Goal: Entertainment & Leisure: Consume media (video, audio)

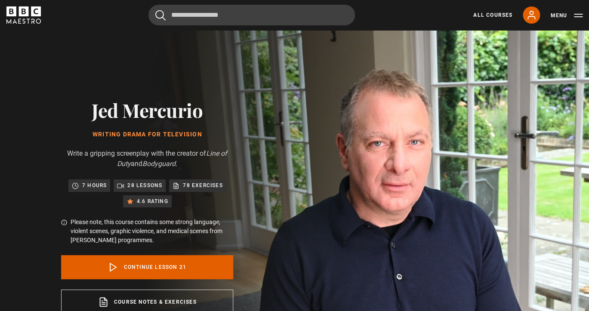
scroll to position [328, 0]
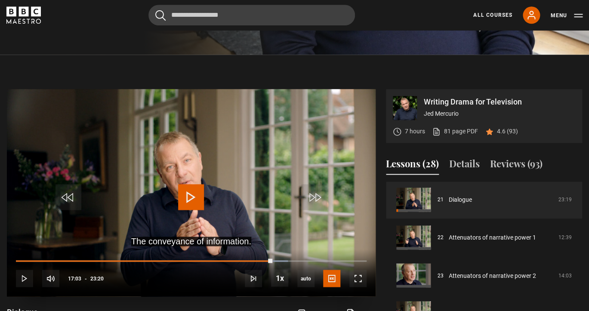
click at [189, 199] on span "Video Player" at bounding box center [191, 197] width 26 height 26
click at [359, 277] on span "Video Player" at bounding box center [357, 278] width 17 height 17
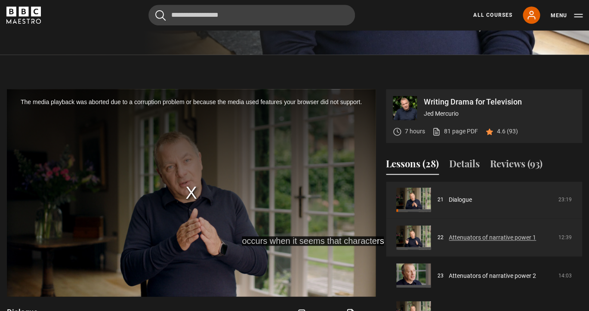
click at [503, 242] on link "Attenuators of narrative power 1" at bounding box center [491, 237] width 87 height 9
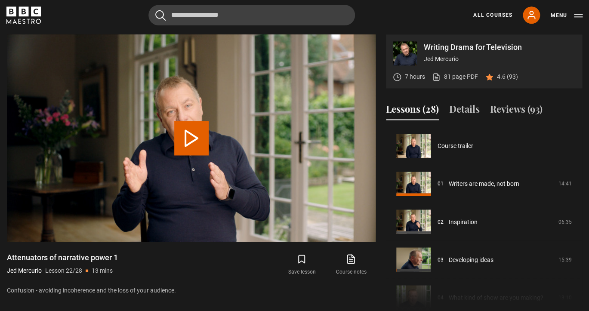
scroll to position [795, 0]
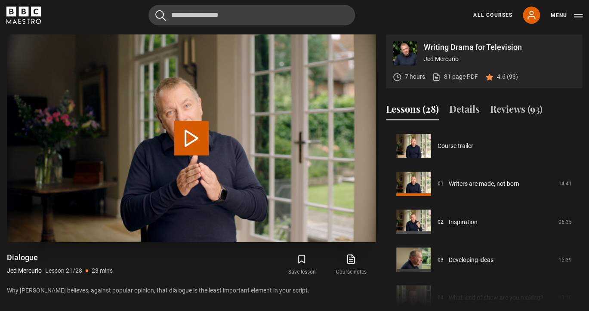
scroll to position [757, 0]
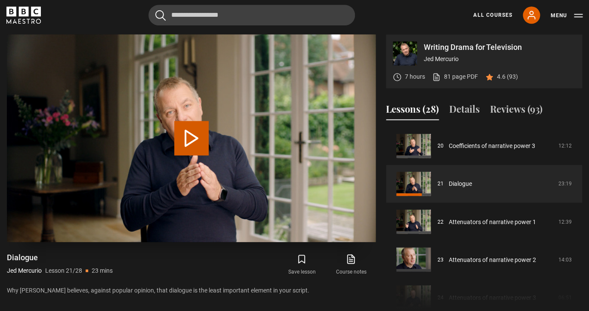
click at [190, 136] on button "Play Lesson Dialogue" at bounding box center [191, 138] width 34 height 34
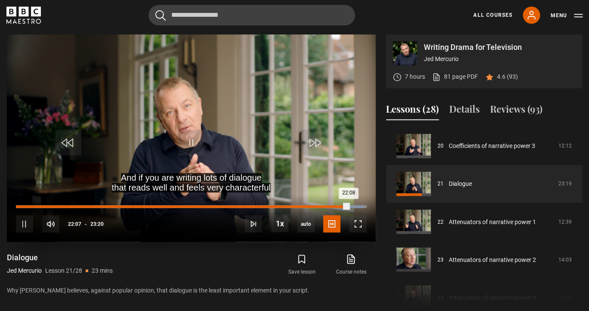
click at [273, 207] on div "17:05" at bounding box center [273, 206] width 1 height 3
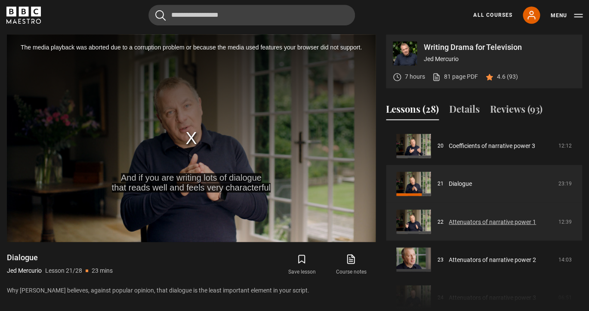
click at [460, 220] on link "Attenuators of narrative power 1" at bounding box center [491, 221] width 87 height 9
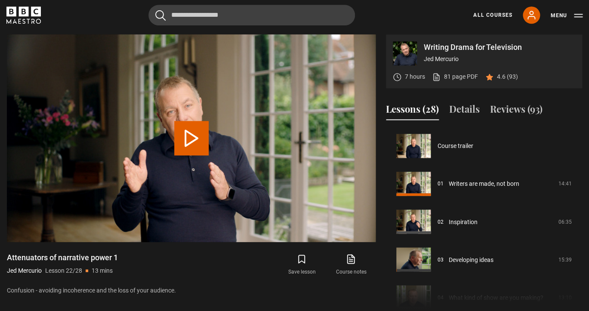
scroll to position [795, 0]
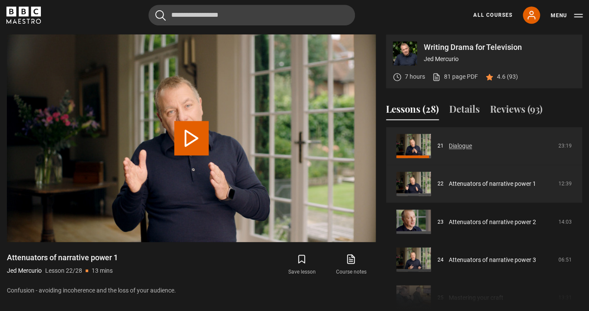
click at [457, 149] on link "Dialogue" at bounding box center [459, 145] width 23 height 9
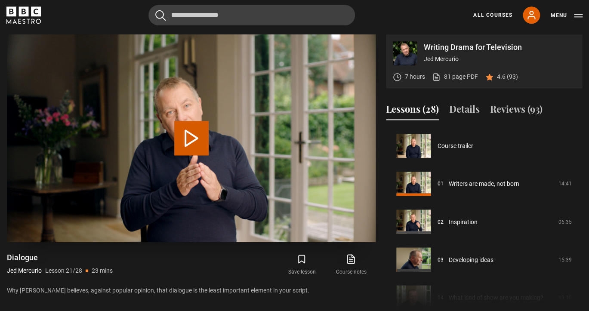
scroll to position [757, 0]
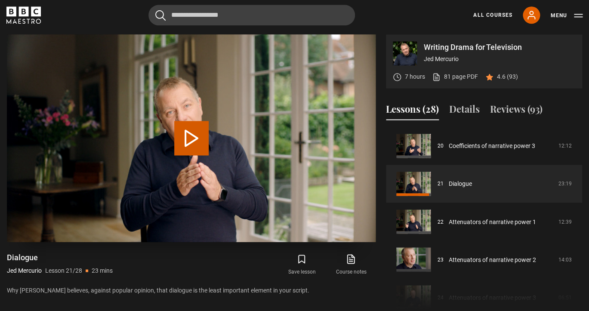
click at [195, 138] on button "Play Lesson Dialogue" at bounding box center [191, 138] width 34 height 34
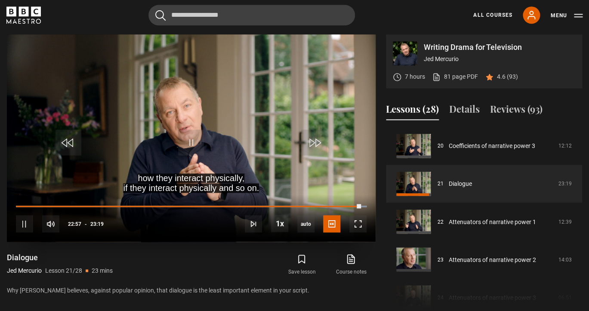
click at [319, 205] on div "10s Skip Back 10 seconds Pause 10s Skip Forward 10 seconds Loaded : 100.00% 20:…" at bounding box center [191, 218] width 368 height 48
drag, startPoint x: 359, startPoint y: 206, endPoint x: 316, endPoint y: 203, distance: 43.9
click at [316, 203] on div "10s Skip Back 10 seconds Pause 10s Skip Forward 10 seconds Loaded : 86.10% 20:0…" at bounding box center [191, 218] width 368 height 48
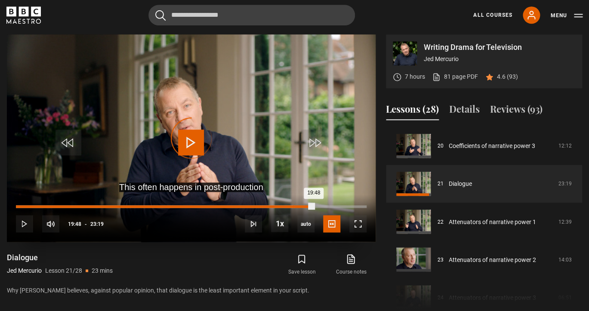
drag, startPoint x: 313, startPoint y: 207, endPoint x: 293, endPoint y: 206, distance: 20.7
click at [293, 206] on div "Loaded : 79.67% 18:25 19:48" at bounding box center [191, 206] width 350 height 3
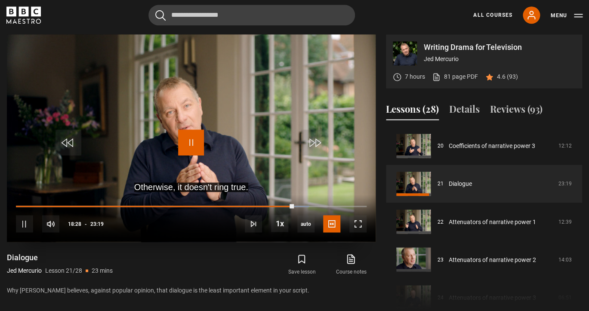
click at [191, 139] on span "Video Player" at bounding box center [191, 142] width 26 height 26
click at [189, 141] on span "Video Player" at bounding box center [191, 142] width 26 height 26
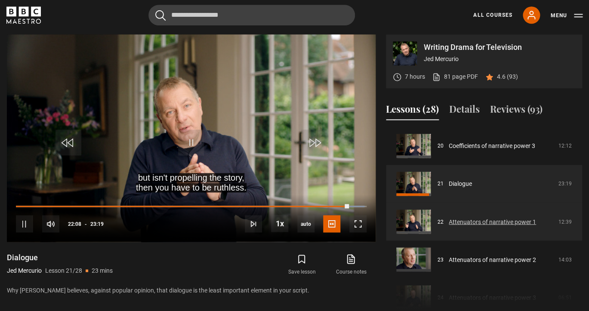
click at [494, 226] on link "Attenuators of narrative power 1" at bounding box center [491, 221] width 87 height 9
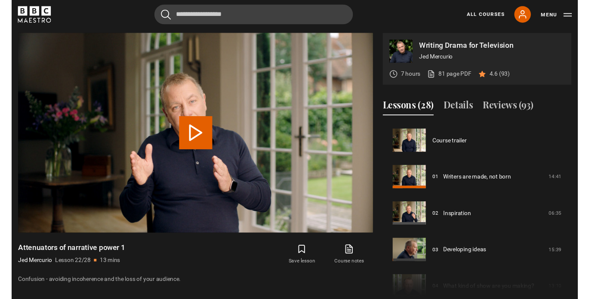
scroll to position [795, 0]
